Goal: Task Accomplishment & Management: Use online tool/utility

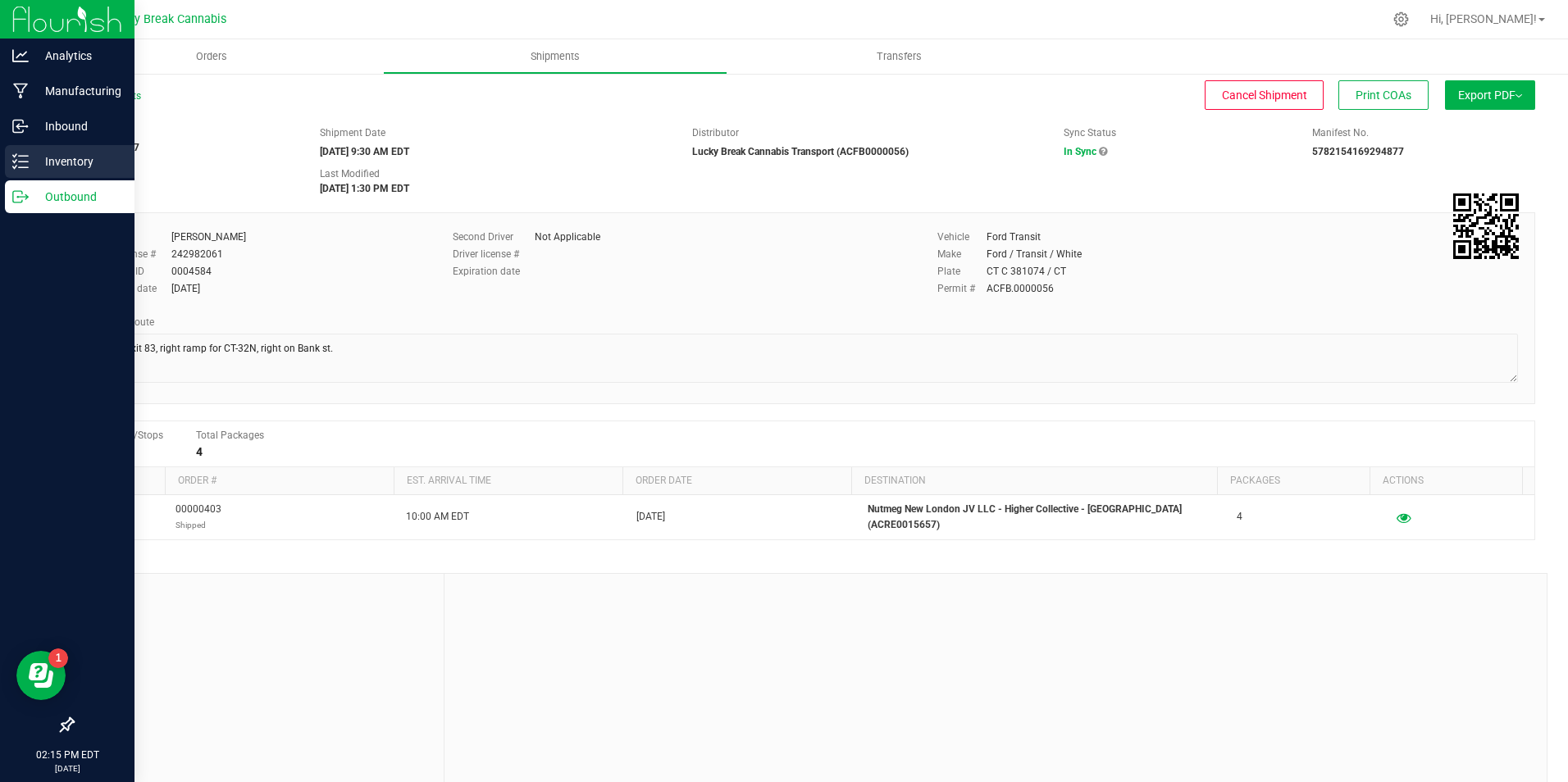
click at [84, 163] on p "Inventory" at bounding box center [78, 162] width 98 height 20
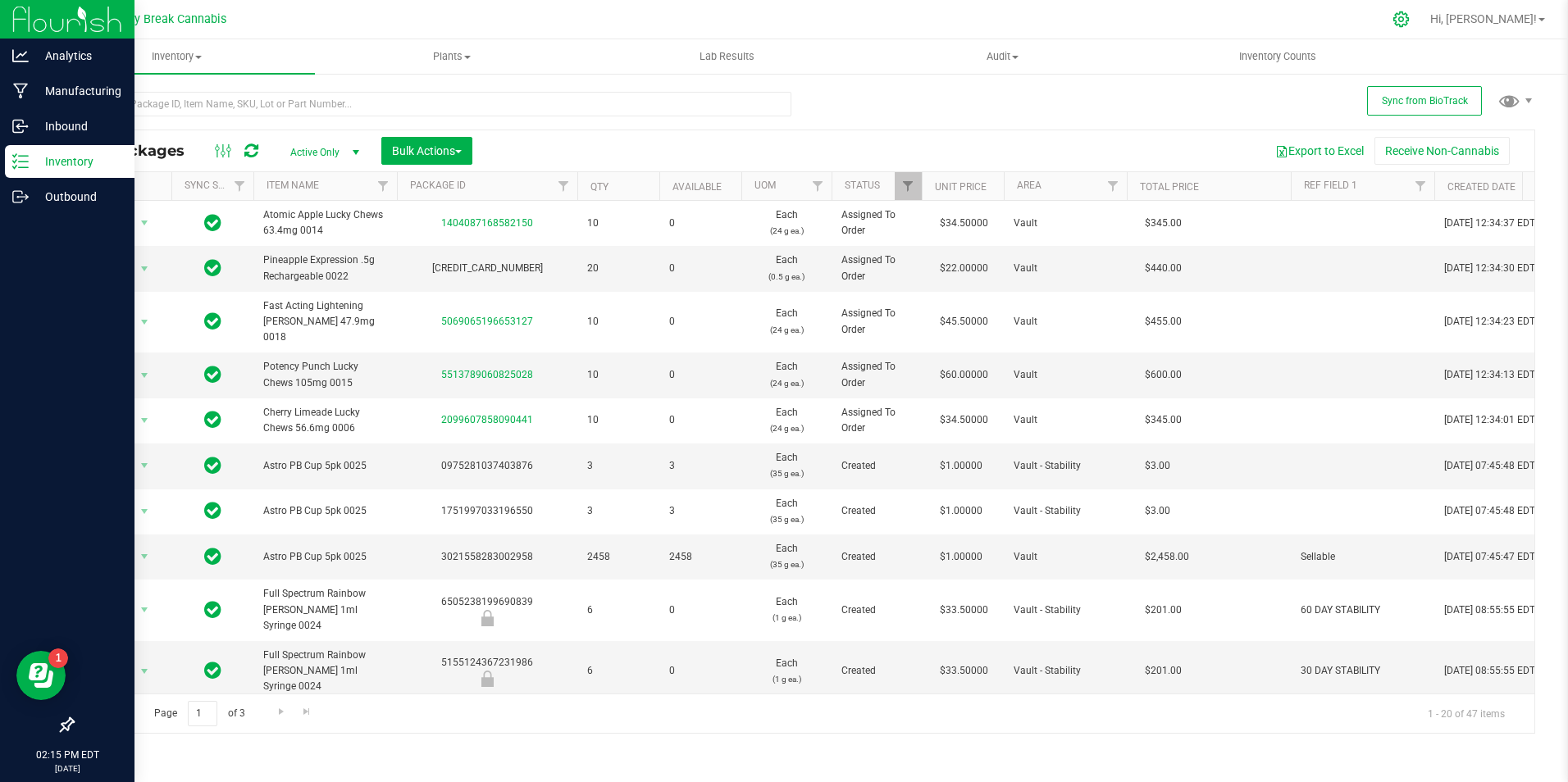
click at [1410, 16] on icon at bounding box center [1401, 19] width 17 height 17
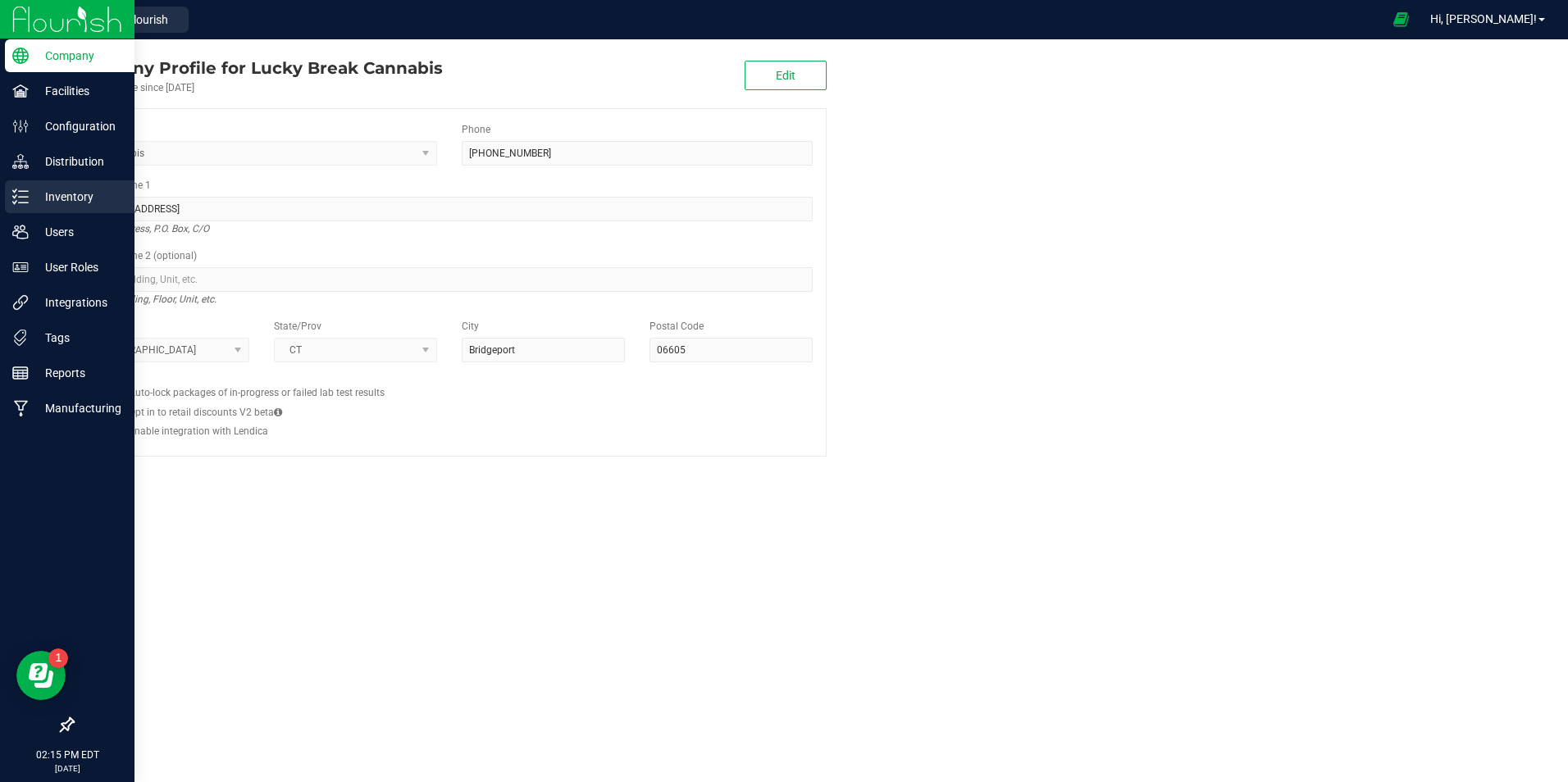
click at [71, 196] on p "Inventory" at bounding box center [78, 197] width 98 height 20
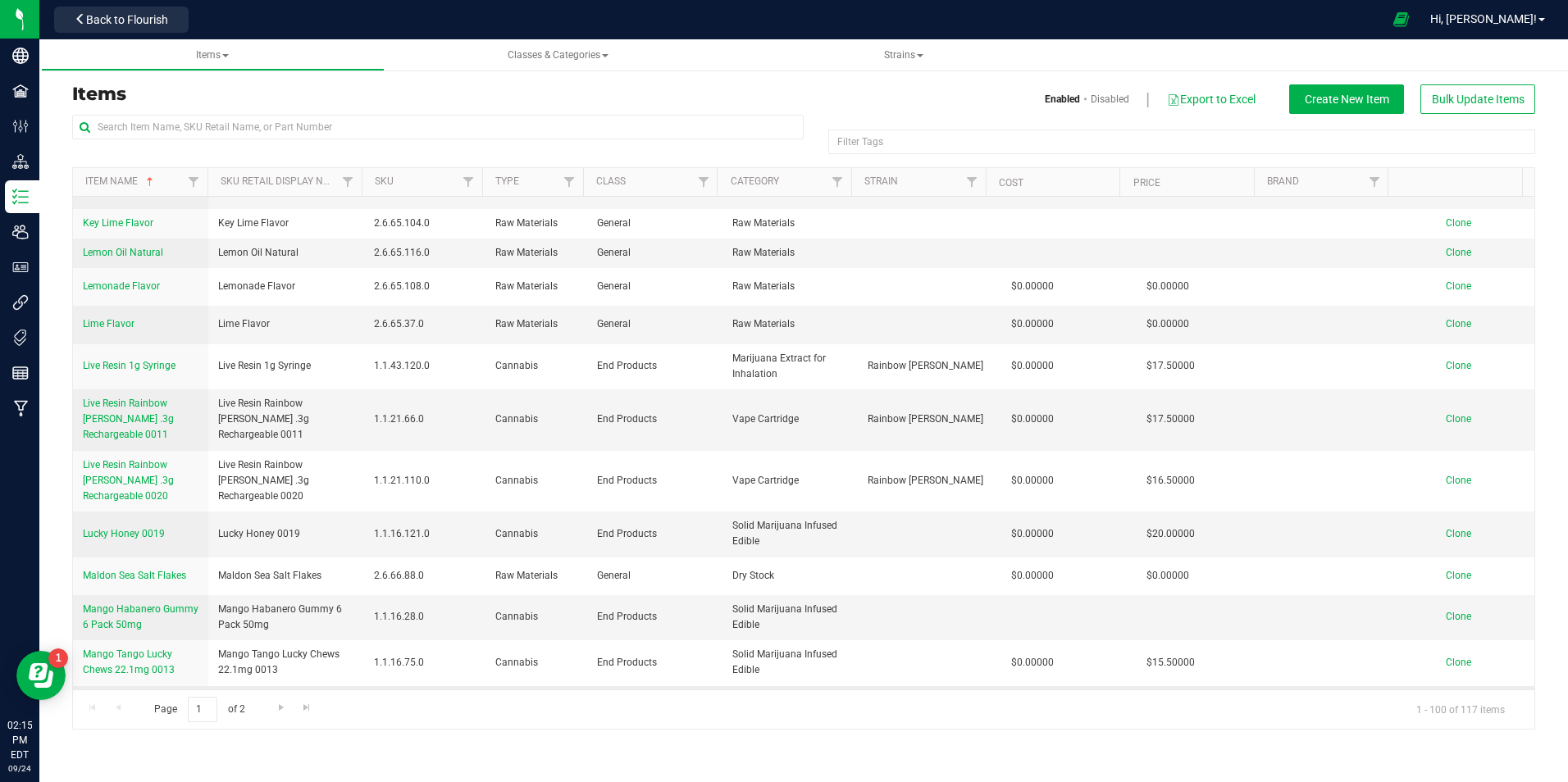
scroll to position [1641, 0]
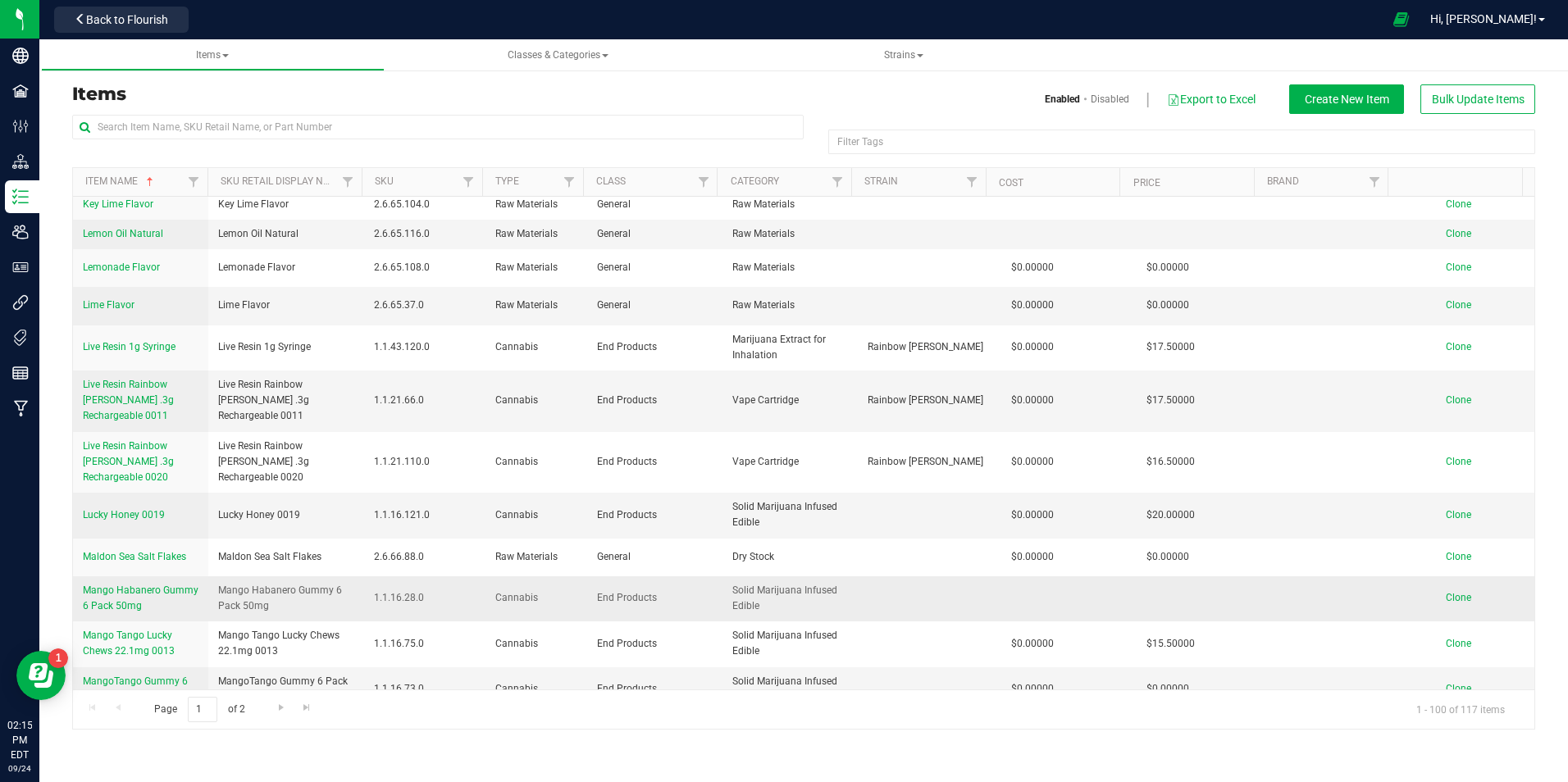
click at [1451, 592] on span "Clone" at bounding box center [1459, 598] width 26 height 12
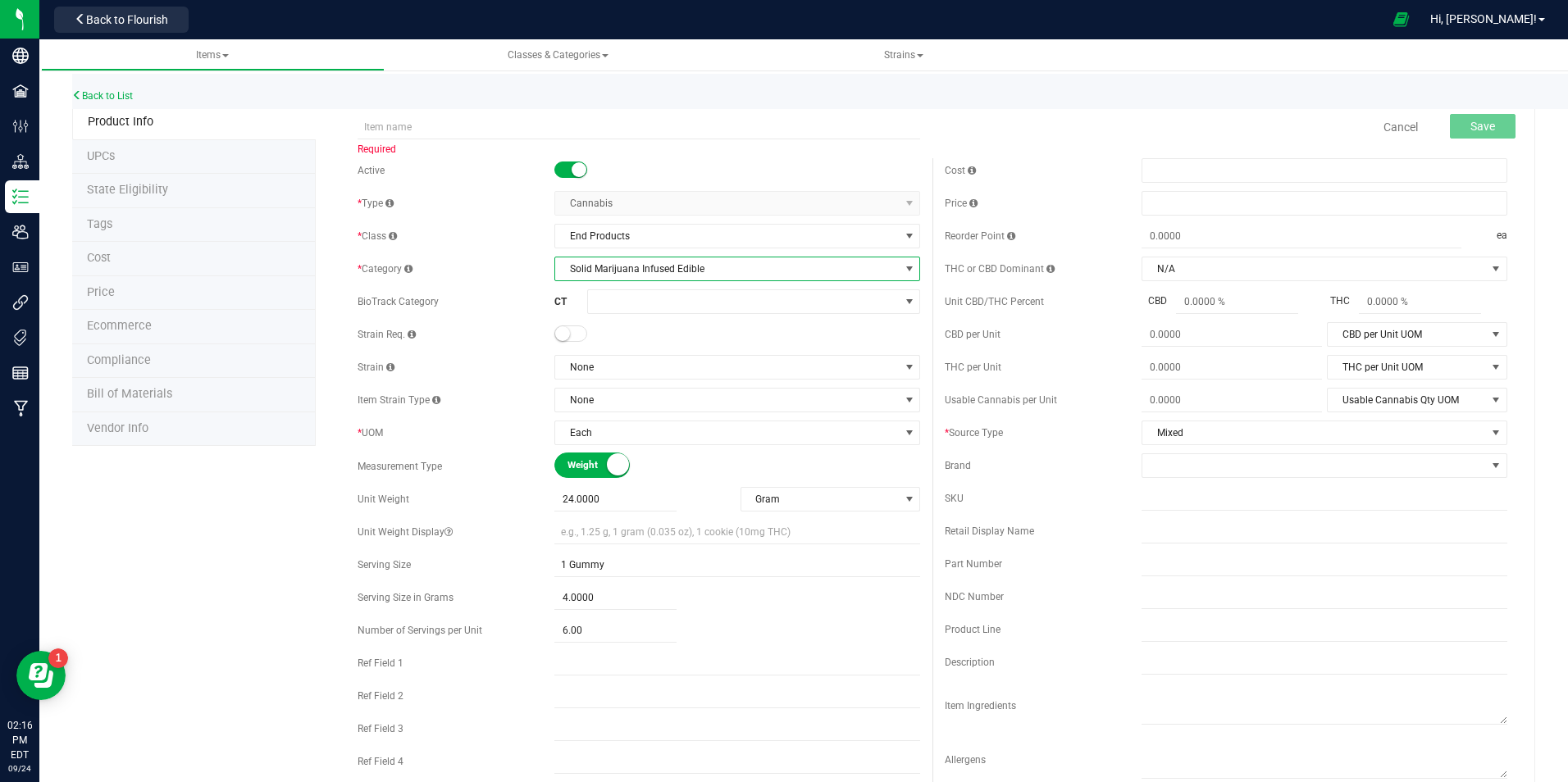
click at [630, 268] on span "Solid Marijuana Infused Edible" at bounding box center [726, 269] width 343 height 23
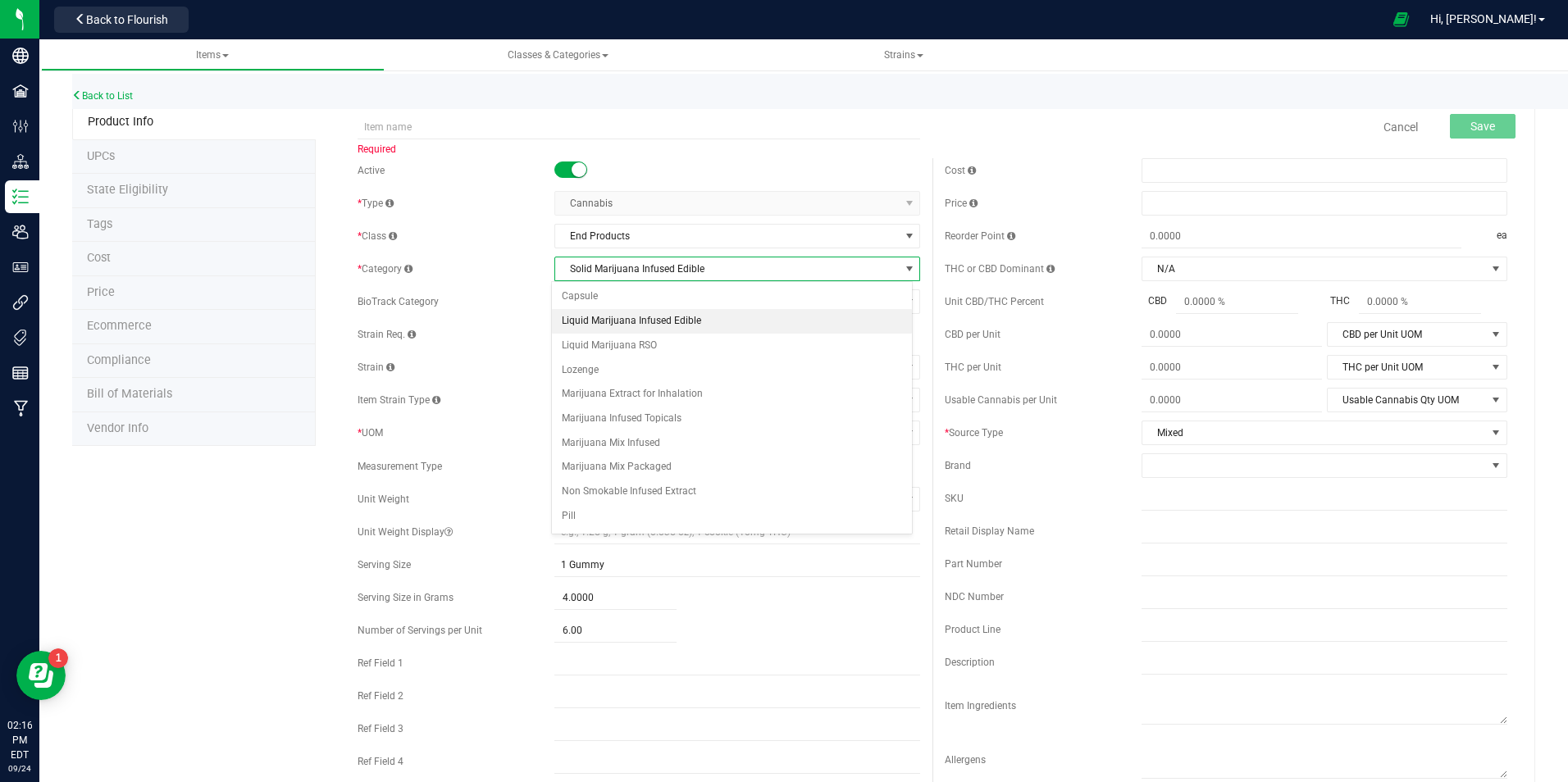
click at [735, 317] on li "Liquid Marijuana Infused Edible" at bounding box center [732, 321] width 361 height 25
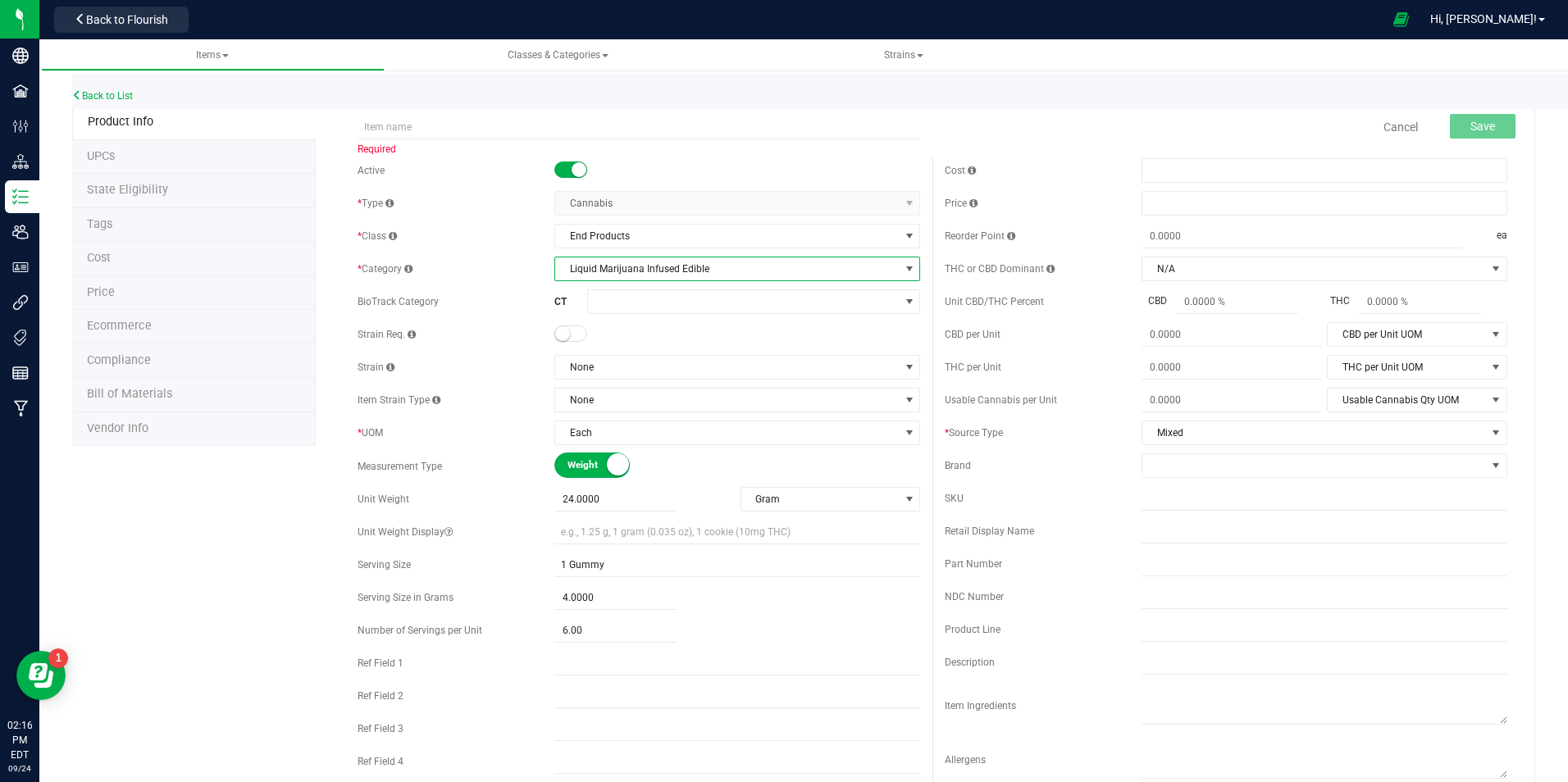
click at [735, 326] on div at bounding box center [737, 334] width 366 height 16
click at [735, 365] on span "None" at bounding box center [726, 367] width 343 height 23
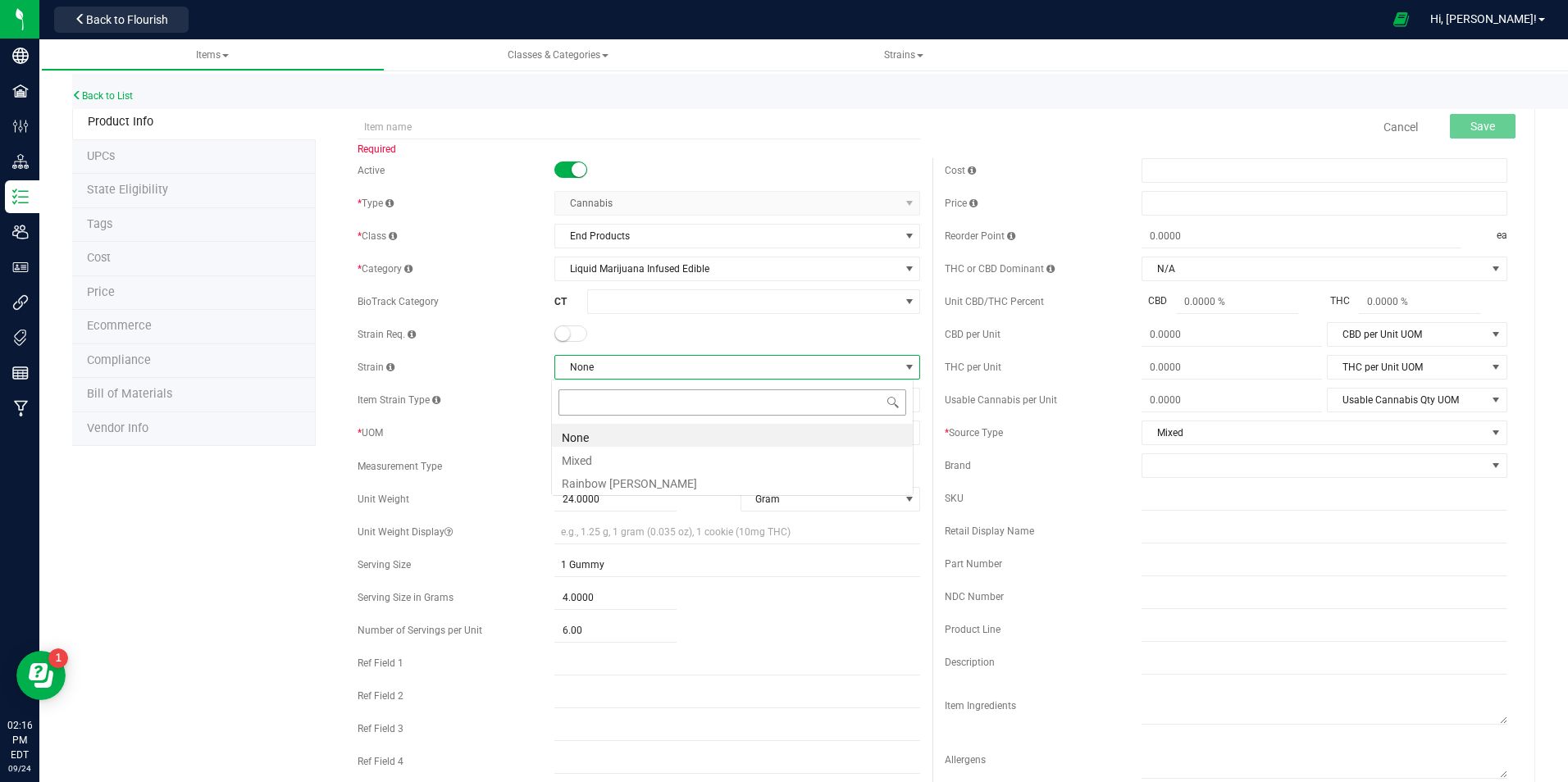
scroll to position [25, 362]
click at [624, 455] on li "Mixed" at bounding box center [732, 458] width 361 height 23
click at [623, 433] on span "Each" at bounding box center [726, 433] width 343 height 23
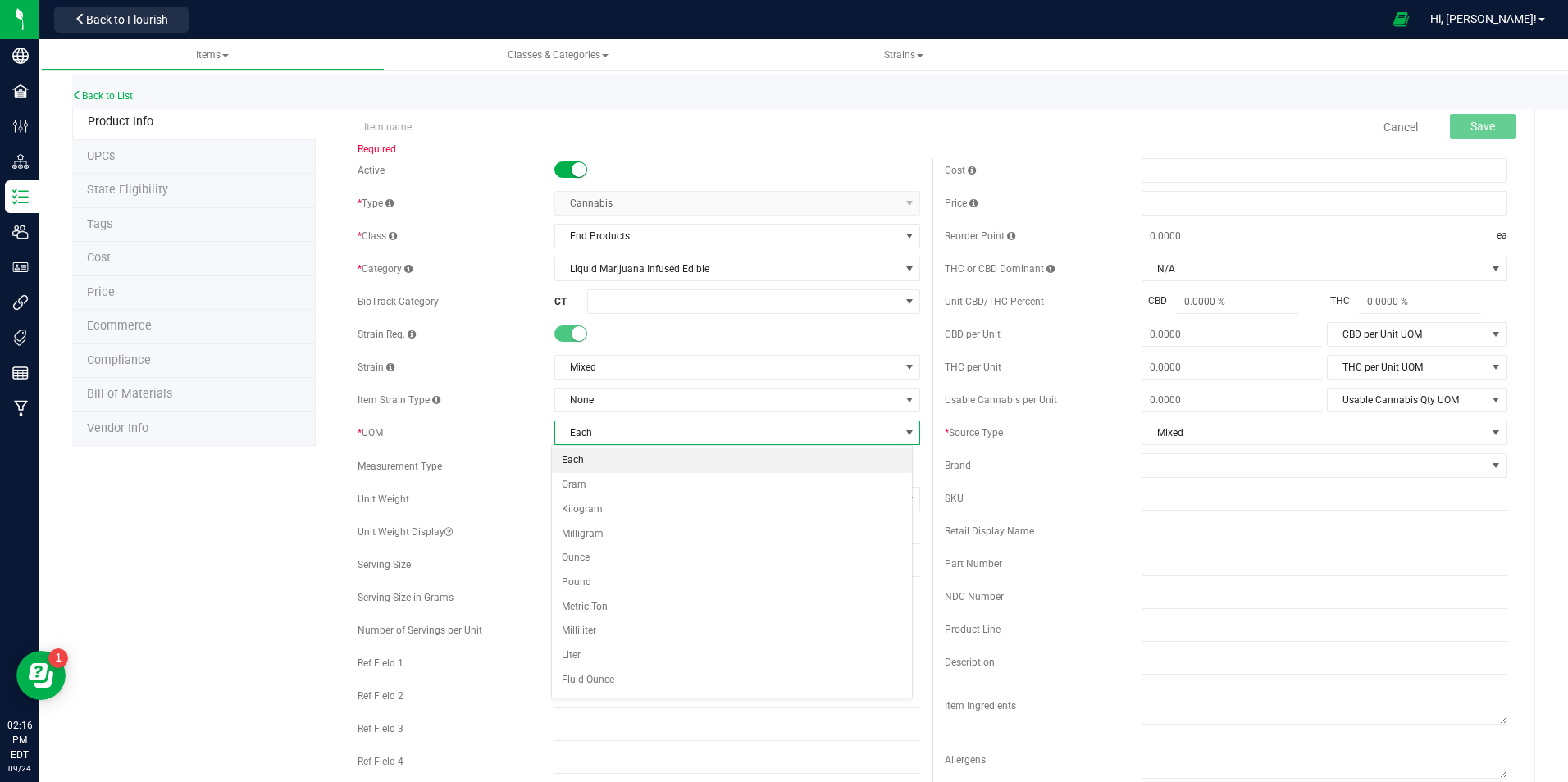
click at [613, 462] on li "Each" at bounding box center [732, 461] width 361 height 25
click at [611, 503] on span at bounding box center [615, 500] width 122 height 24
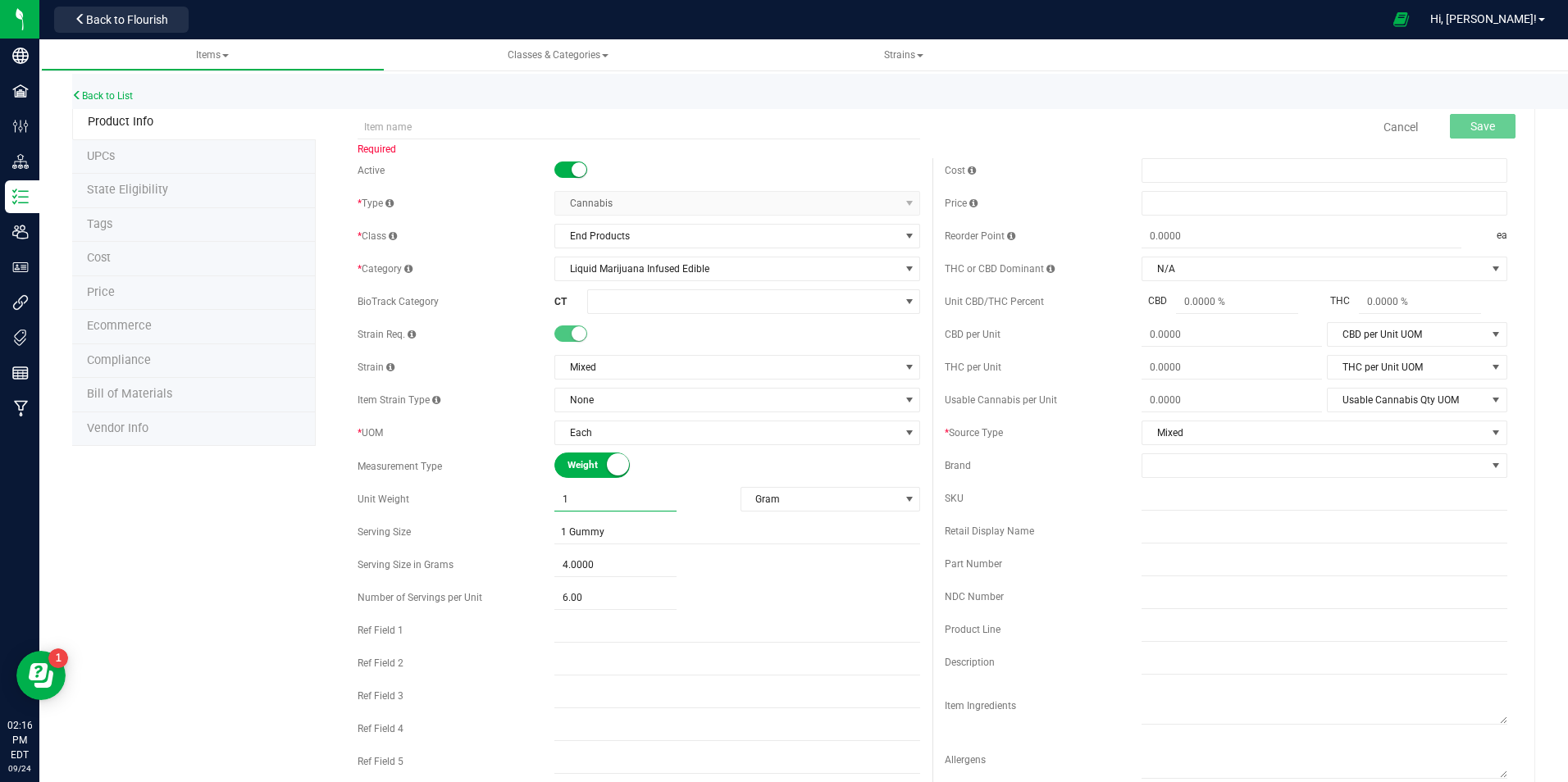
type input "10"
type input "10.0000"
click at [542, 535] on div "Active * Type Cannabis Select type Cannabis Non-Inventory Raw Materials Supplie…" at bounding box center [639, 470] width 587 height 624
click at [626, 532] on input "text" at bounding box center [737, 532] width 366 height 25
click at [627, 558] on input "1 Gummy" at bounding box center [737, 565] width 366 height 25
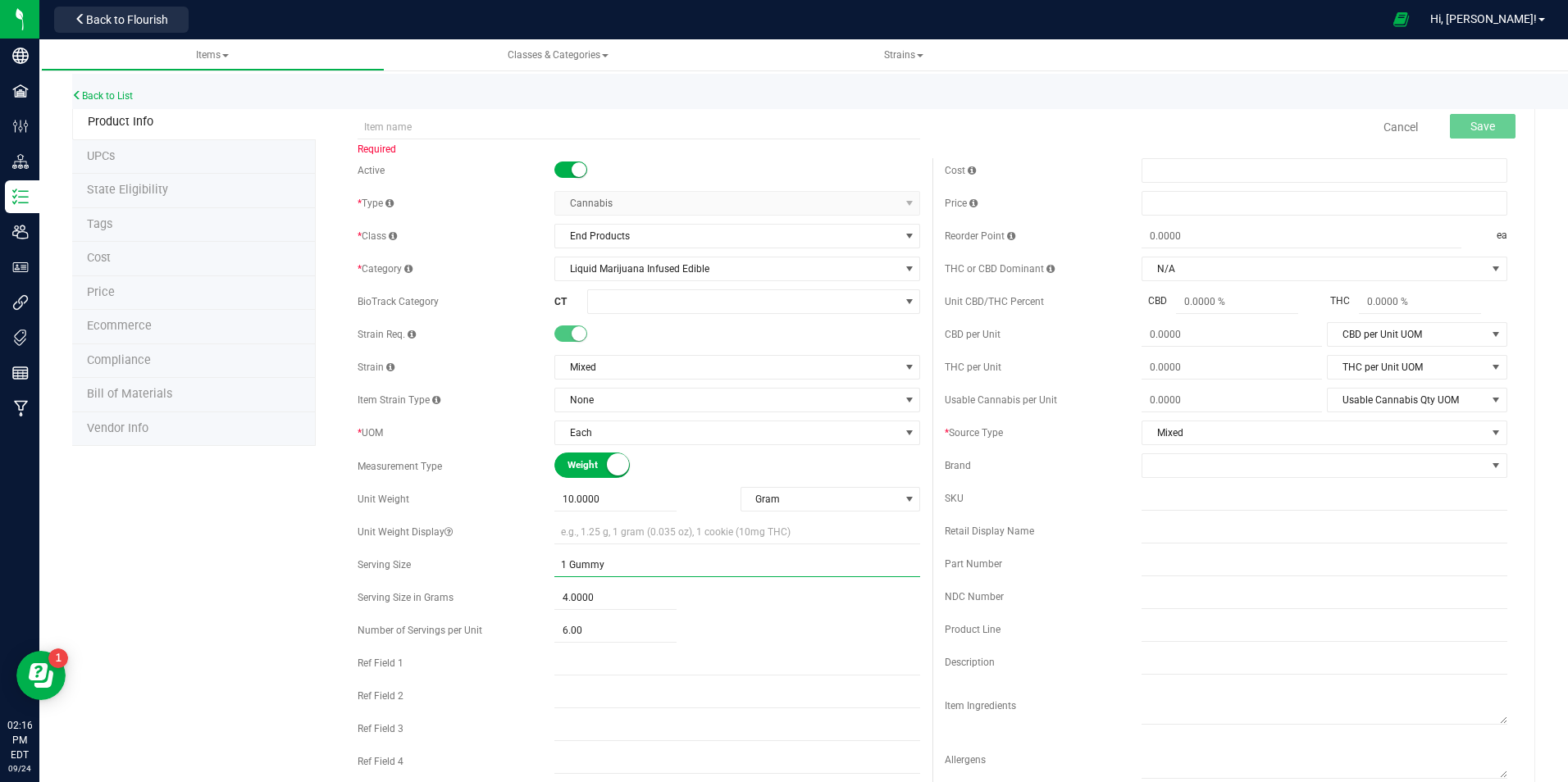
drag, startPoint x: 613, startPoint y: 559, endPoint x: 565, endPoint y: 558, distance: 48.0
click at [565, 558] on input "1 Gummy" at bounding box center [737, 565] width 366 height 25
type input "1 Spritz"
click at [589, 597] on span "4.0000 4" at bounding box center [615, 598] width 122 height 24
drag, startPoint x: 588, startPoint y: 601, endPoint x: 536, endPoint y: 593, distance: 52.6
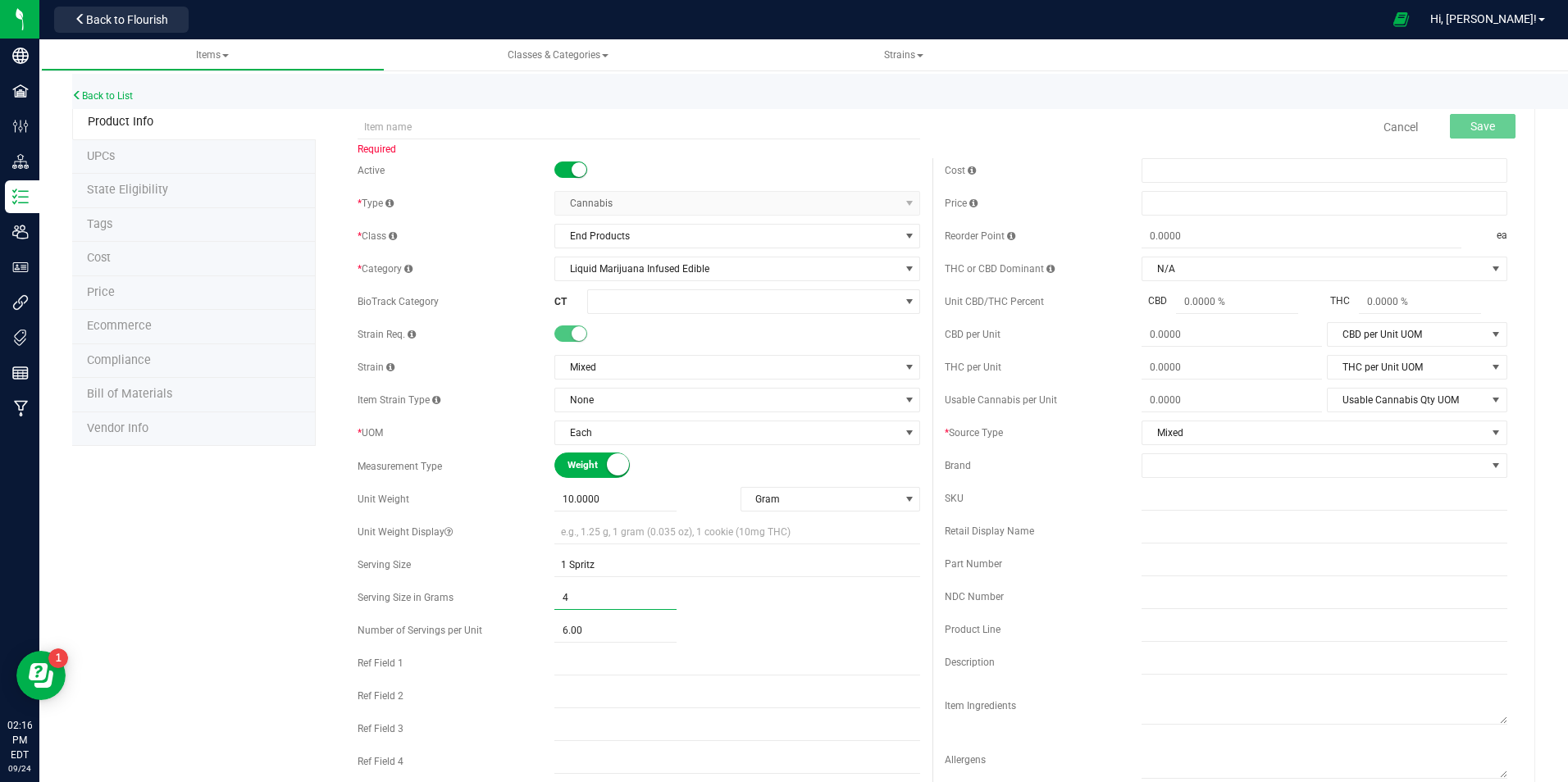
click at [535, 593] on div "Serving Size in Grams 4.0000 4" at bounding box center [639, 598] width 563 height 25
type input "100"
type input "100.0000"
click at [605, 628] on span "6.00 6" at bounding box center [615, 631] width 122 height 24
drag, startPoint x: 591, startPoint y: 630, endPoint x: 549, endPoint y: 630, distance: 42.0
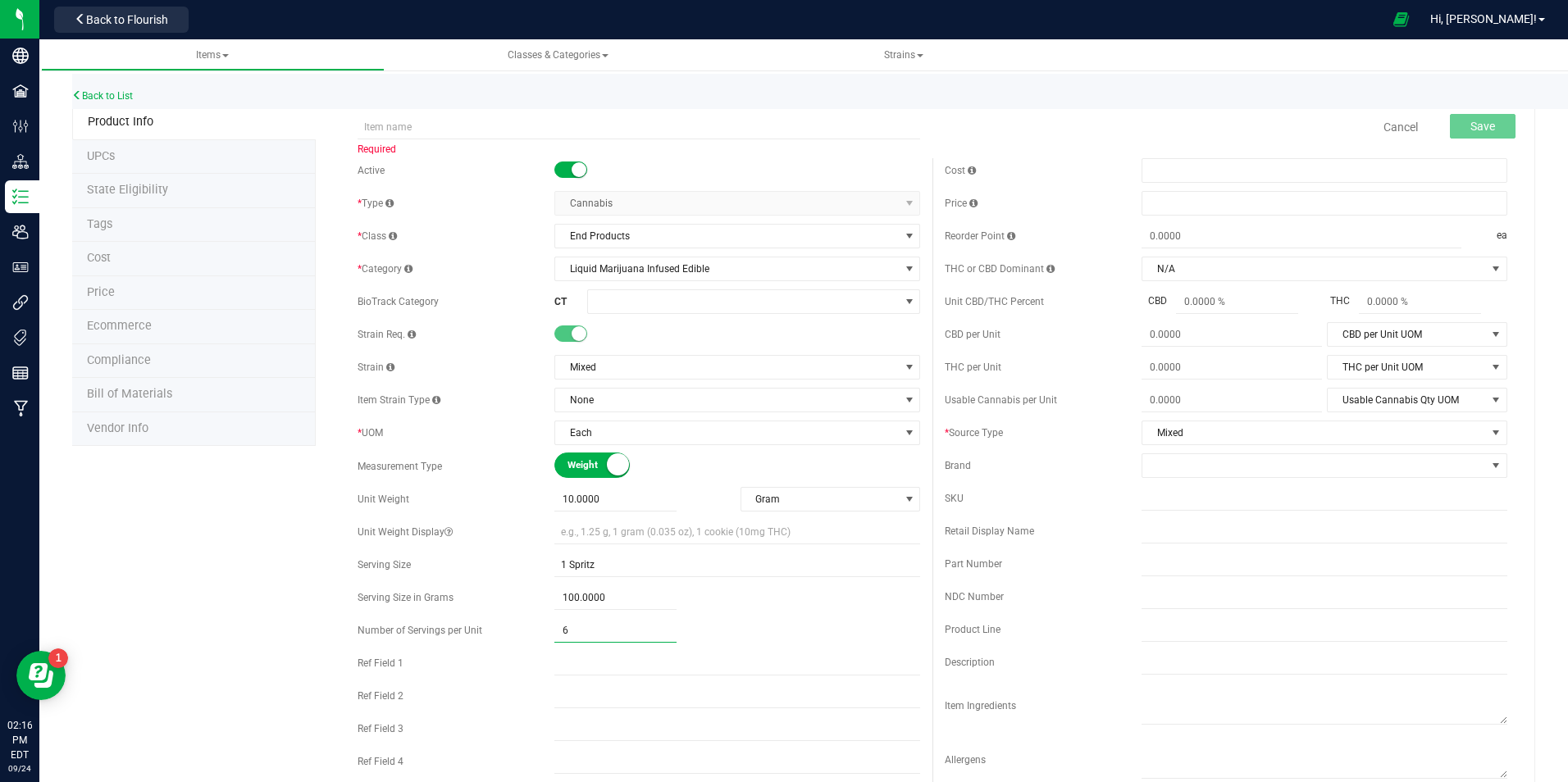
click at [549, 630] on div "Number of Servings per Unit 6.00 6" at bounding box center [639, 631] width 563 height 25
type input "100"
type input "100.00"
click at [536, 631] on div "Number of Servings per Unit" at bounding box center [456, 631] width 197 height 15
click at [577, 600] on span "100.0000 100" at bounding box center [615, 598] width 122 height 24
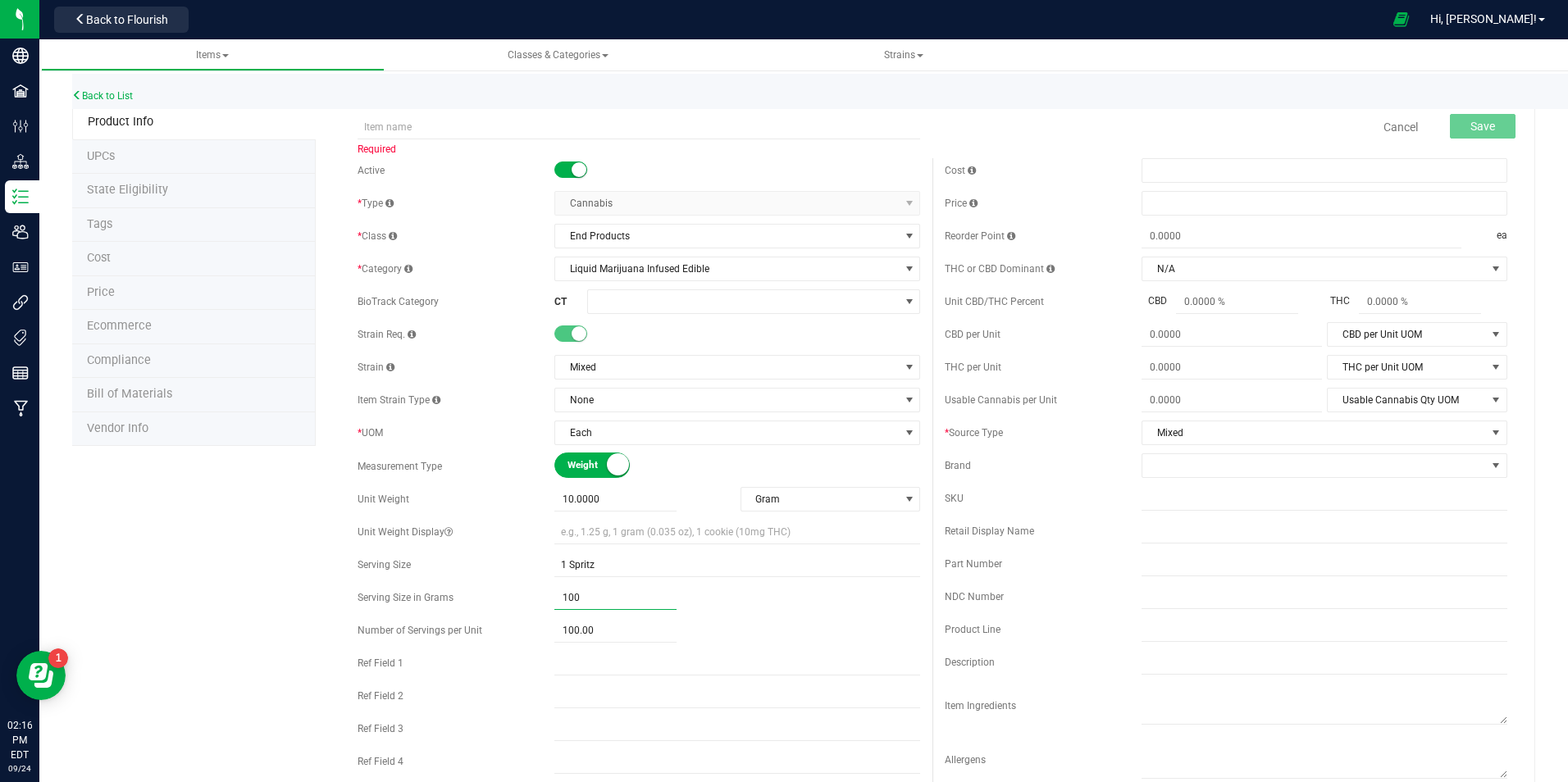
drag, startPoint x: 582, startPoint y: 597, endPoint x: 535, endPoint y: 595, distance: 47.0
click at [535, 595] on div "Serving Size in Grams 100.0000 100" at bounding box center [639, 598] width 563 height 25
type input "10"
type input "10.0000"
click at [544, 627] on div "Number of Servings per Unit" at bounding box center [456, 631] width 197 height 15
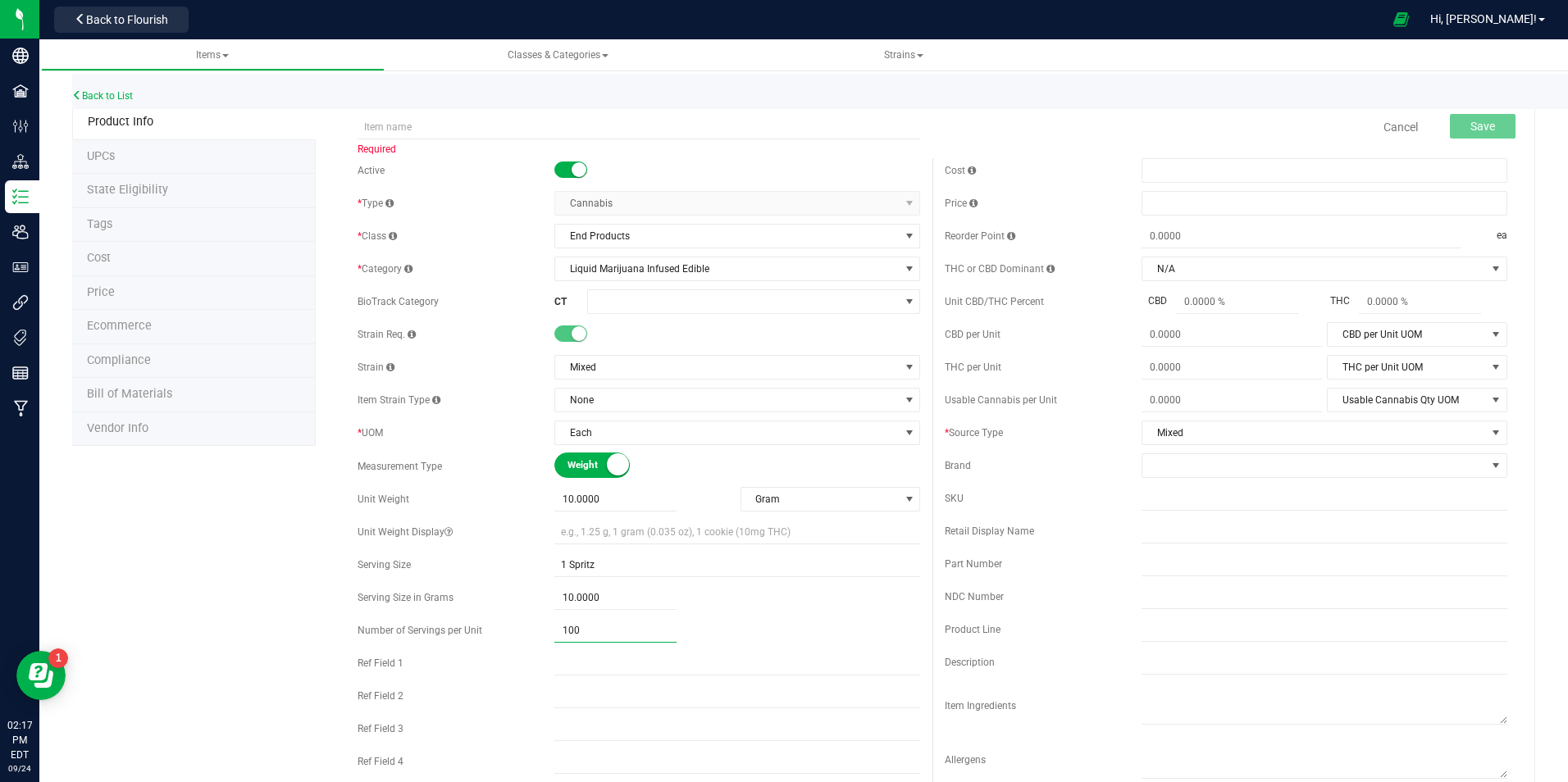
click at [594, 626] on span "100.00 100" at bounding box center [615, 631] width 122 height 24
drag, startPoint x: 588, startPoint y: 629, endPoint x: 544, endPoint y: 629, distance: 44.0
click at [545, 629] on div "Number of Servings per Unit 100.00 100" at bounding box center [639, 631] width 563 height 25
click at [536, 635] on div "Number of Servings per Unit" at bounding box center [456, 631] width 197 height 15
click at [572, 600] on span "10.0000 10" at bounding box center [615, 598] width 122 height 24
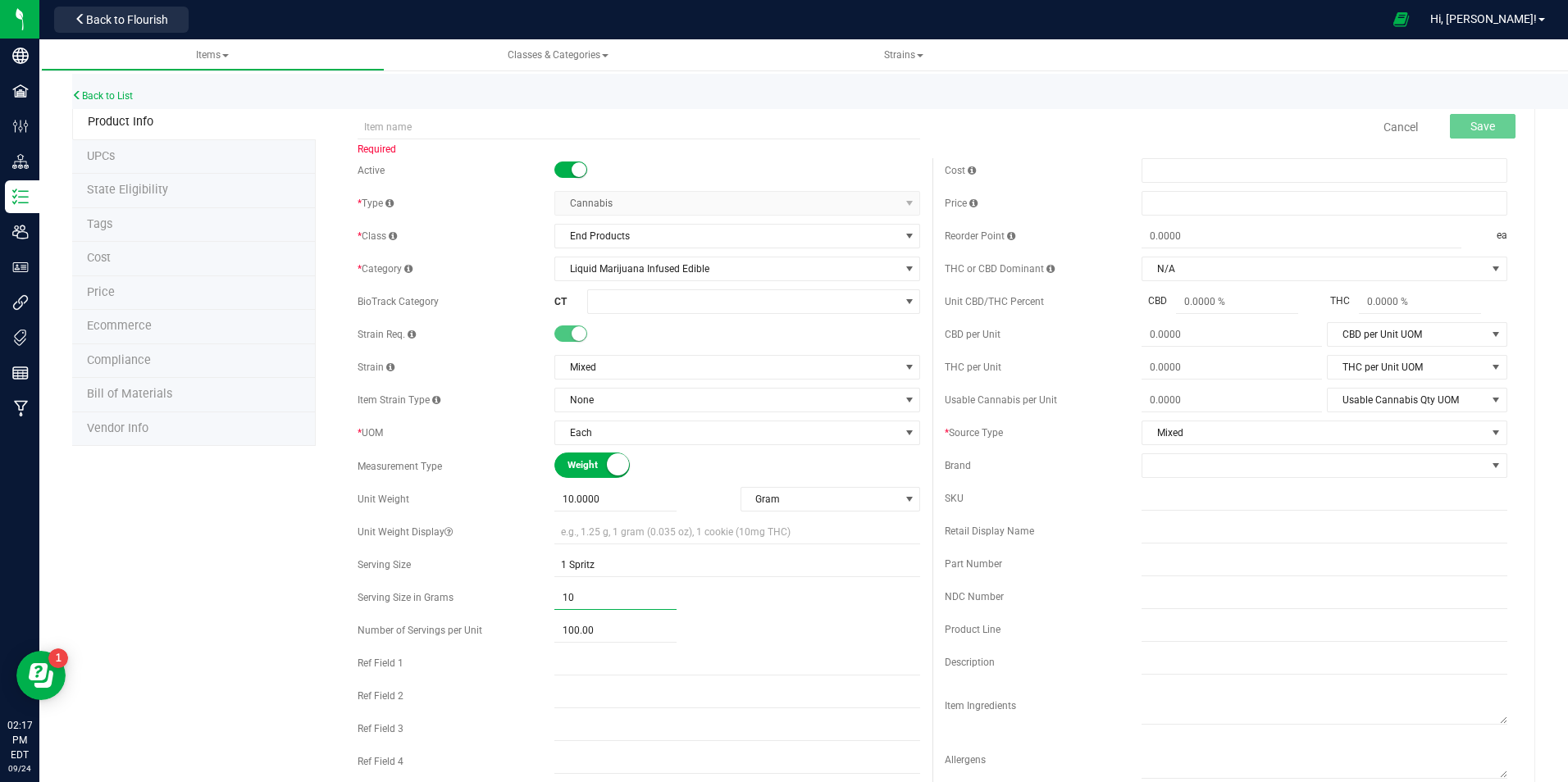
drag, startPoint x: 587, startPoint y: 598, endPoint x: 531, endPoint y: 596, distance: 56.0
click at [531, 596] on div "Serving Size in Grams 10.0000 10" at bounding box center [639, 598] width 563 height 25
type input ".10"
type input "0.1000"
click at [548, 619] on div "Number of Servings per Unit 100.00 100" at bounding box center [639, 631] width 563 height 25
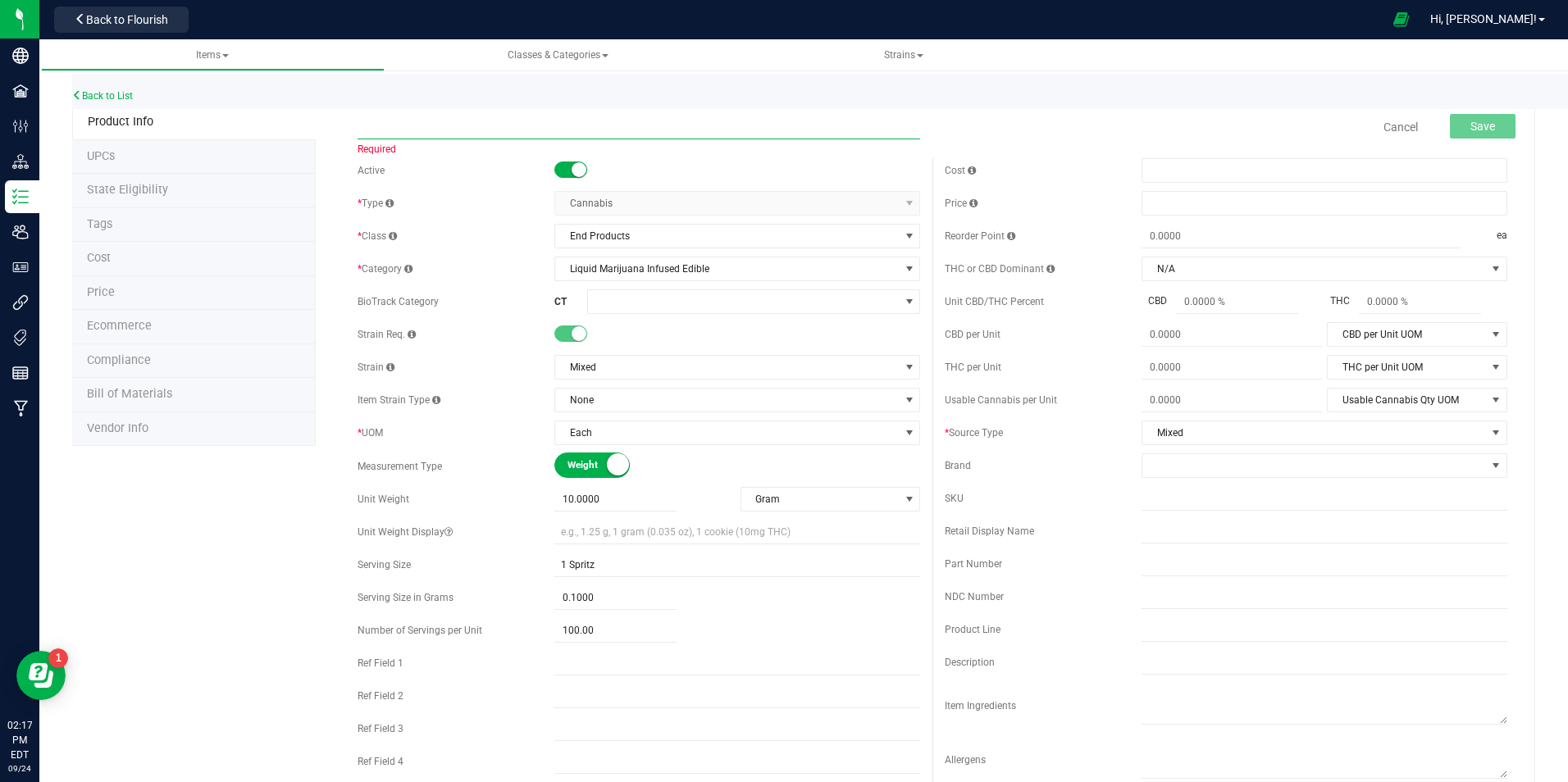
click at [606, 123] on input "text" at bounding box center [639, 126] width 563 height 25
